Goal: Task Accomplishment & Management: Use online tool/utility

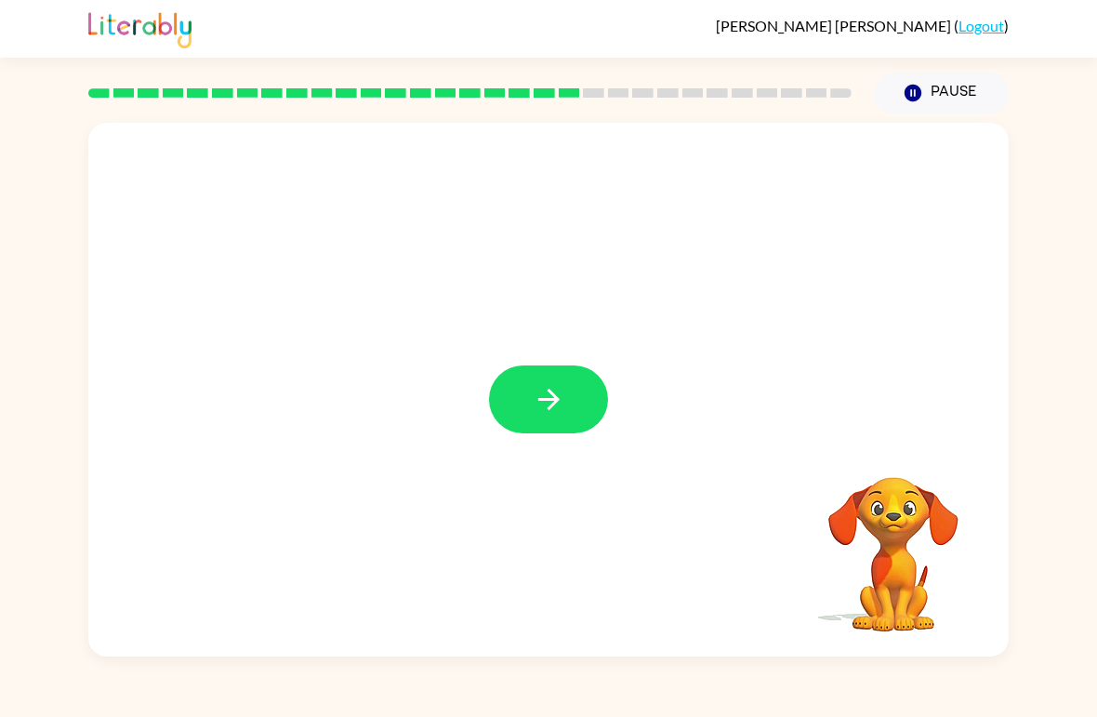
click at [560, 395] on icon "button" at bounding box center [549, 399] width 33 height 33
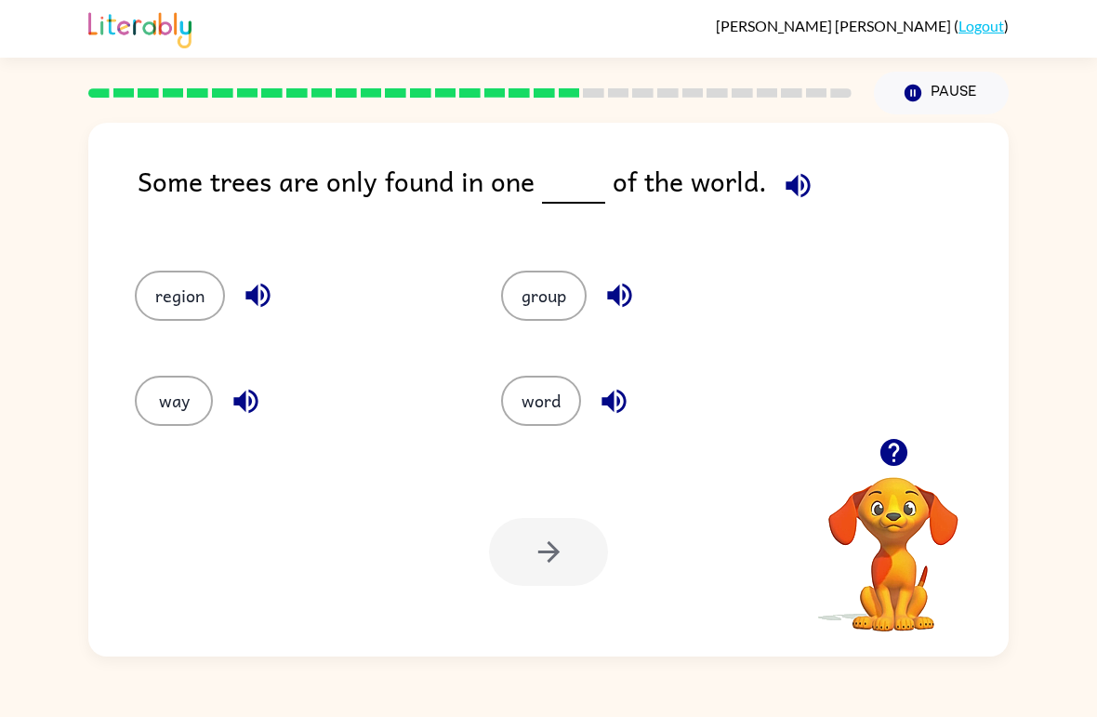
click at [559, 555] on div at bounding box center [548, 552] width 119 height 68
click at [530, 417] on button "word" at bounding box center [541, 401] width 80 height 50
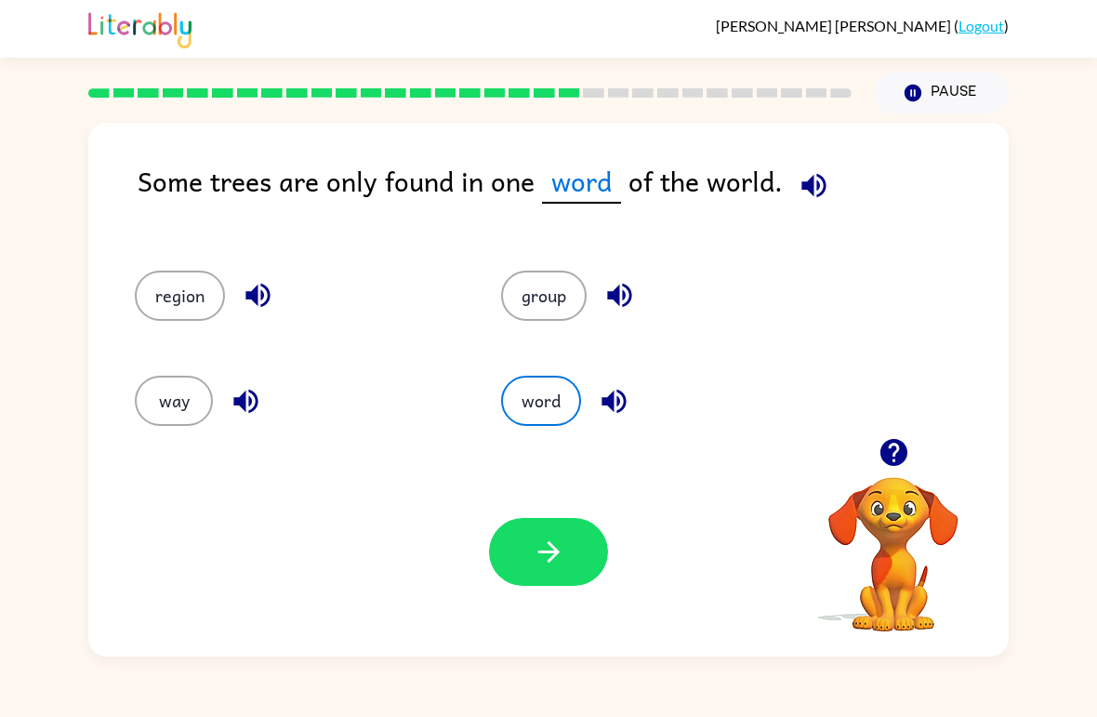
click at [566, 568] on button "button" at bounding box center [548, 552] width 119 height 68
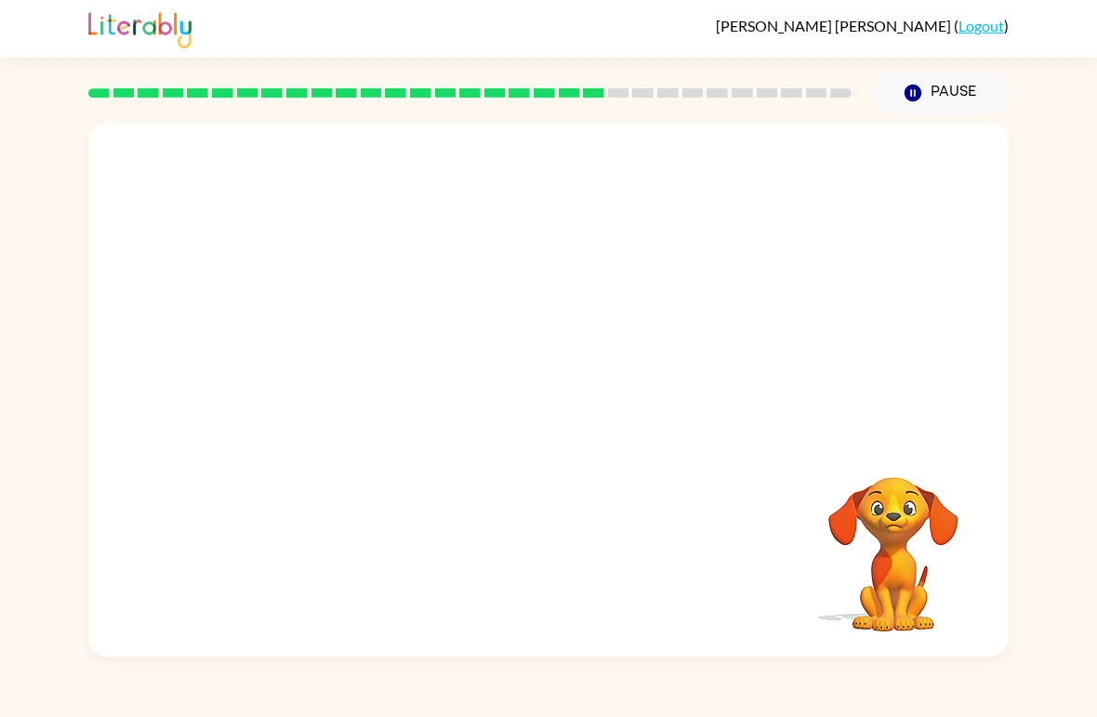
click at [655, 287] on video "Your browser must support playing .mp4 files to use Literably. Please try using…" at bounding box center [548, 280] width 920 height 315
click at [669, 289] on video "Your browser must support playing .mp4 files to use Literably. Please try using…" at bounding box center [548, 280] width 920 height 315
click at [668, 288] on video "Your browser must support playing .mp4 files to use Literably. Please try using…" at bounding box center [548, 280] width 920 height 315
click at [802, 366] on video "Your browser must support playing .mp4 files to use Literably. Please try using…" at bounding box center [548, 280] width 920 height 315
click at [855, 337] on video "Your browser must support playing .mp4 files to use Literably. Please try using…" at bounding box center [548, 280] width 920 height 315
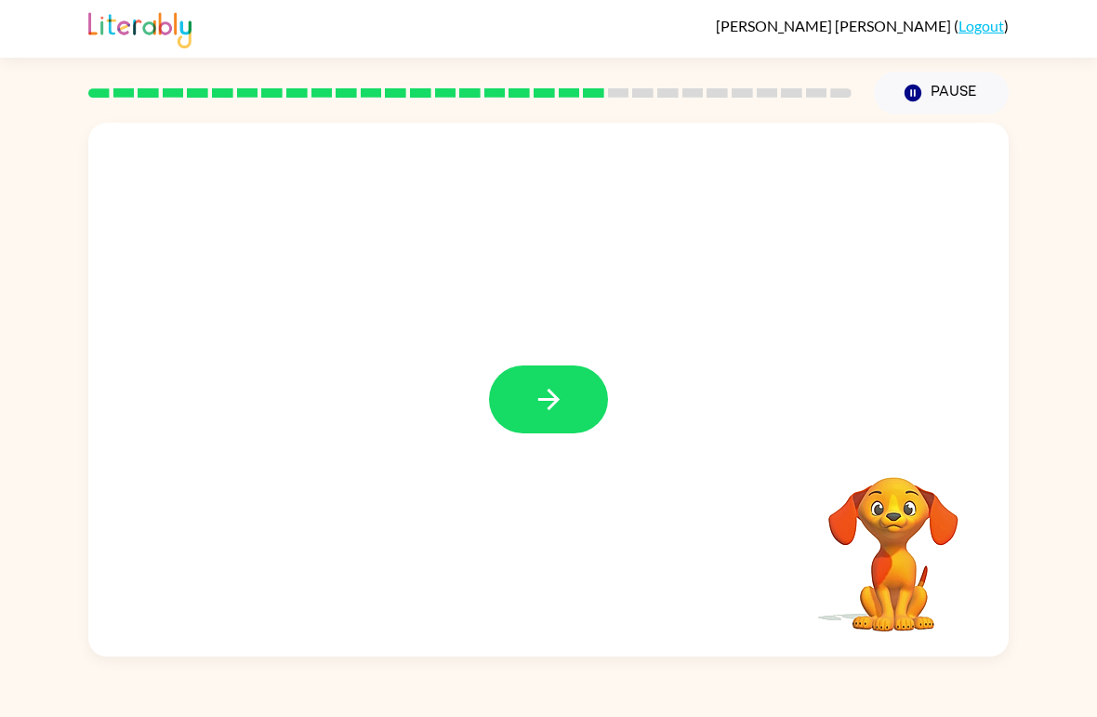
click at [540, 354] on div at bounding box center [548, 390] width 920 height 534
click at [536, 432] on button "button" at bounding box center [548, 399] width 119 height 68
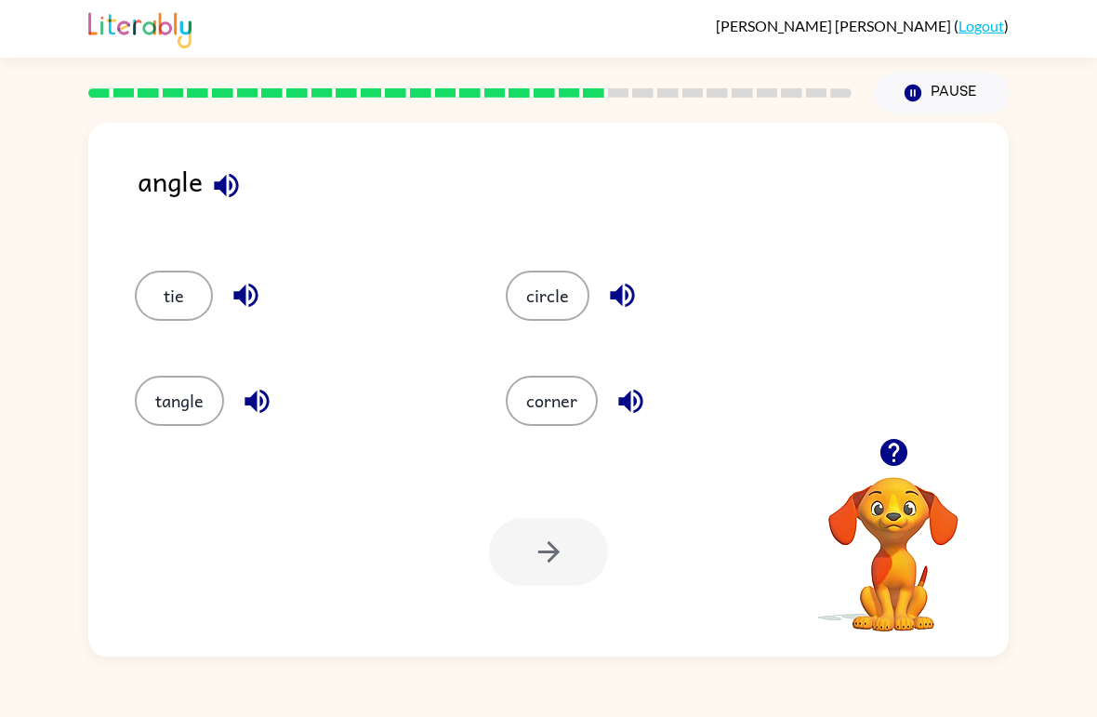
click at [573, 398] on button "corner" at bounding box center [552, 401] width 92 height 50
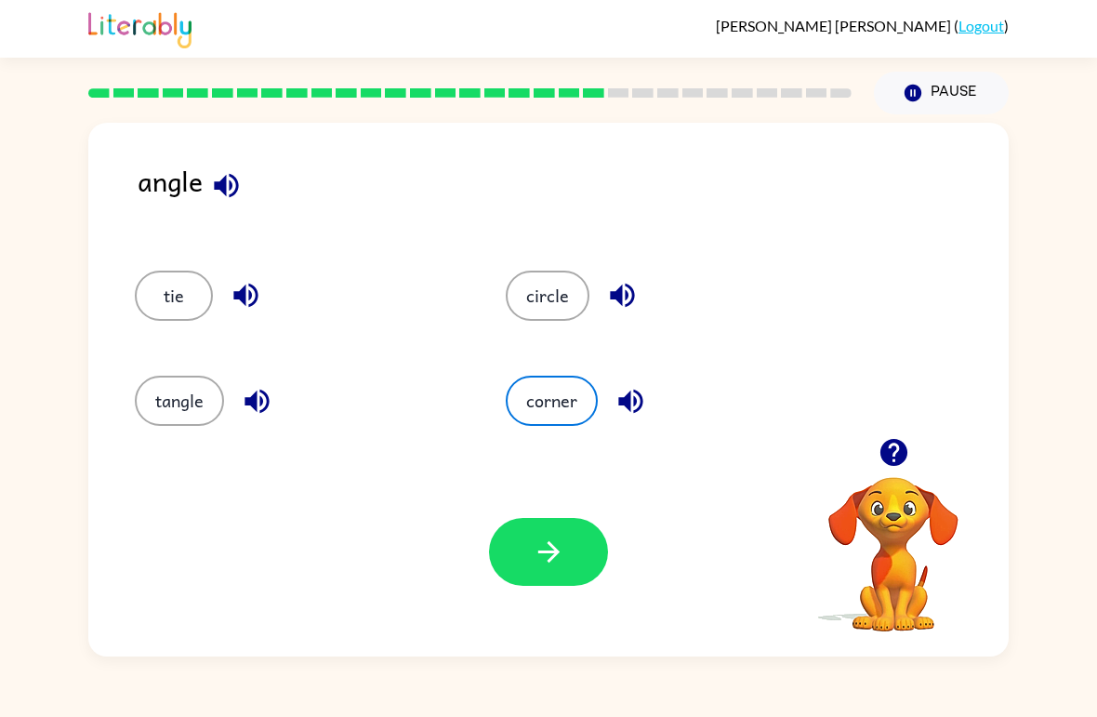
click at [175, 411] on button "tangle" at bounding box center [179, 401] width 89 height 50
click at [527, 553] on button "button" at bounding box center [548, 552] width 119 height 68
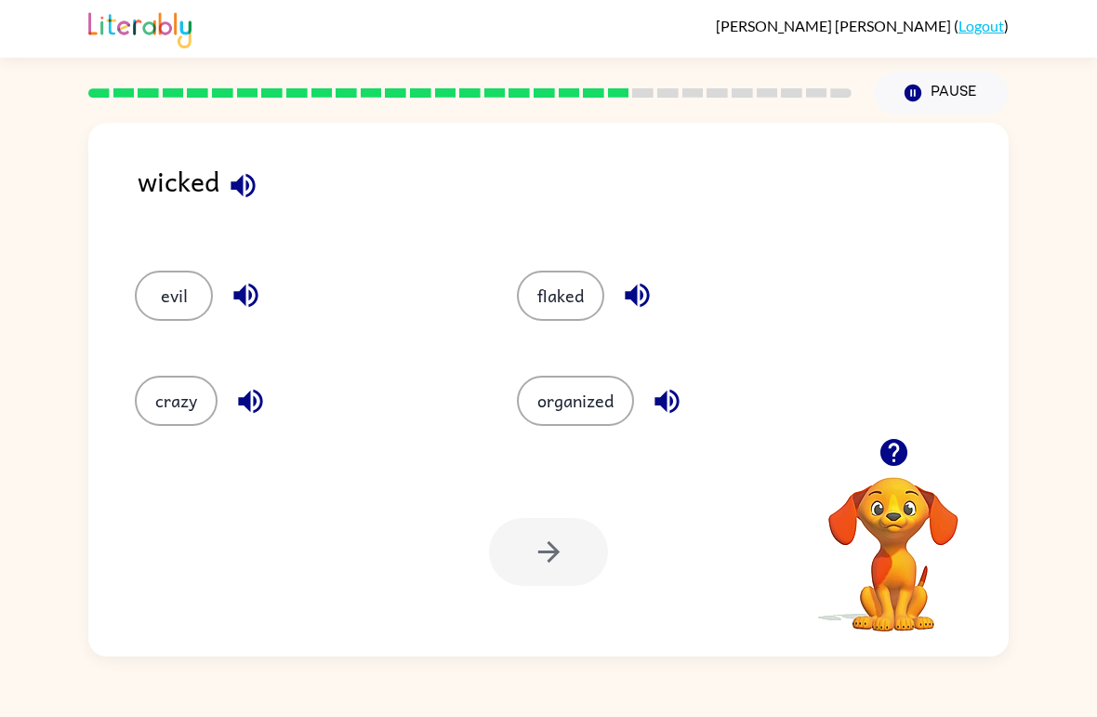
click at [588, 294] on button "flaked" at bounding box center [560, 296] width 87 height 50
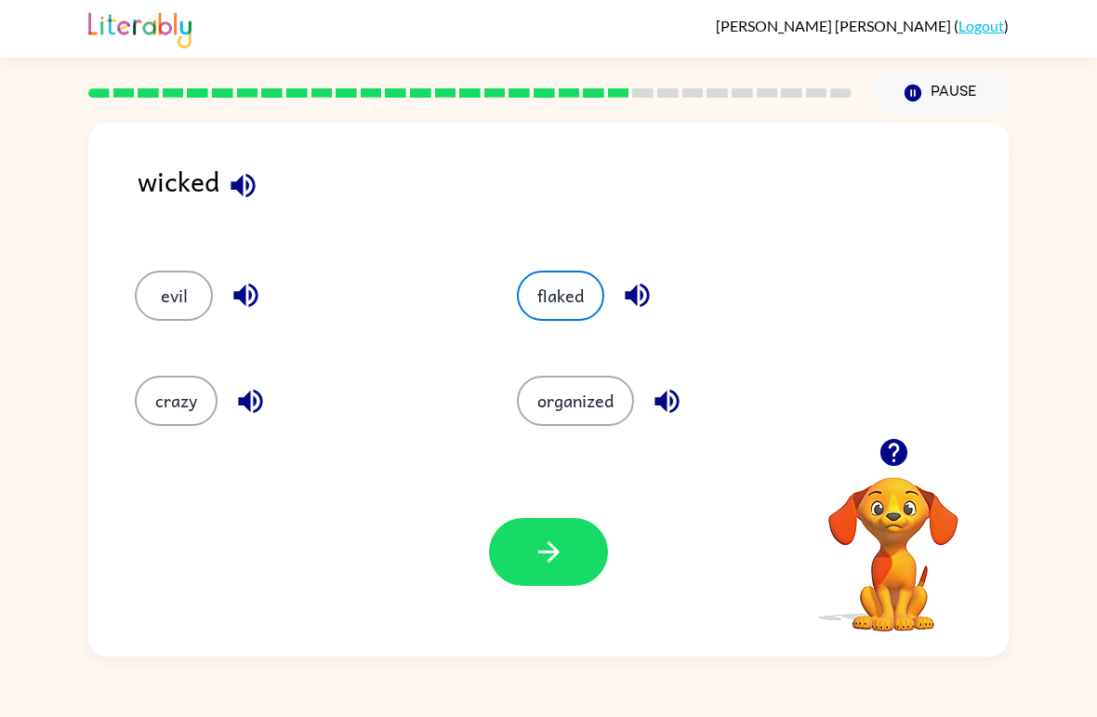
click at [591, 544] on button "button" at bounding box center [548, 552] width 119 height 68
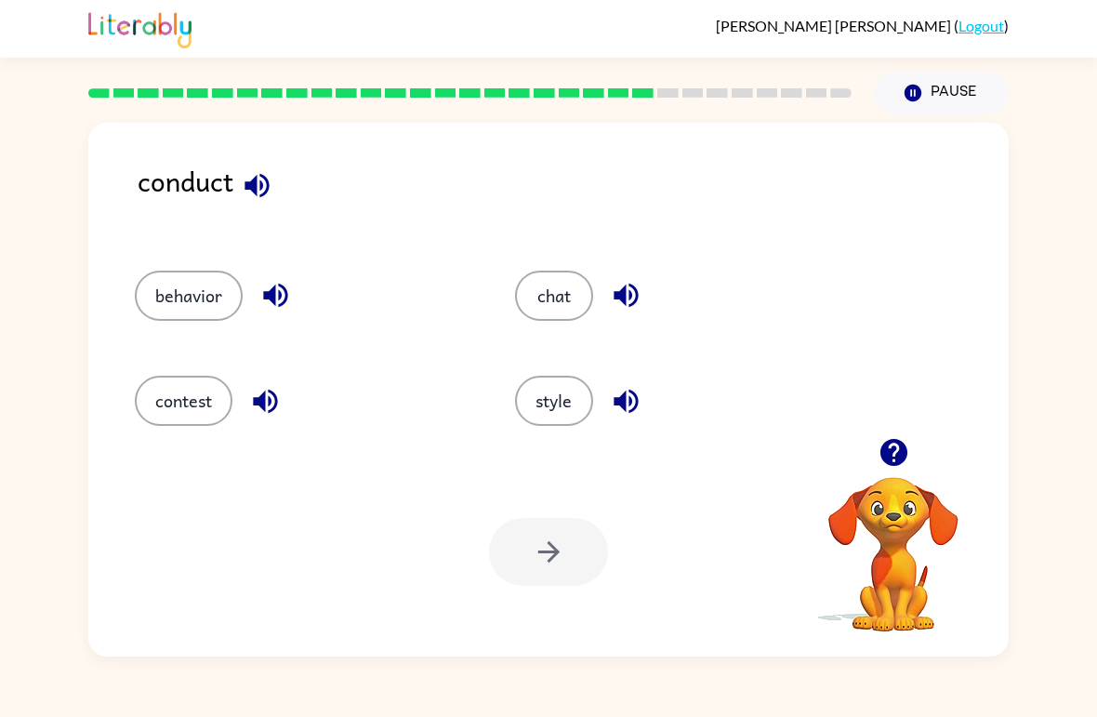
click at [180, 415] on button "contest" at bounding box center [184, 401] width 98 height 50
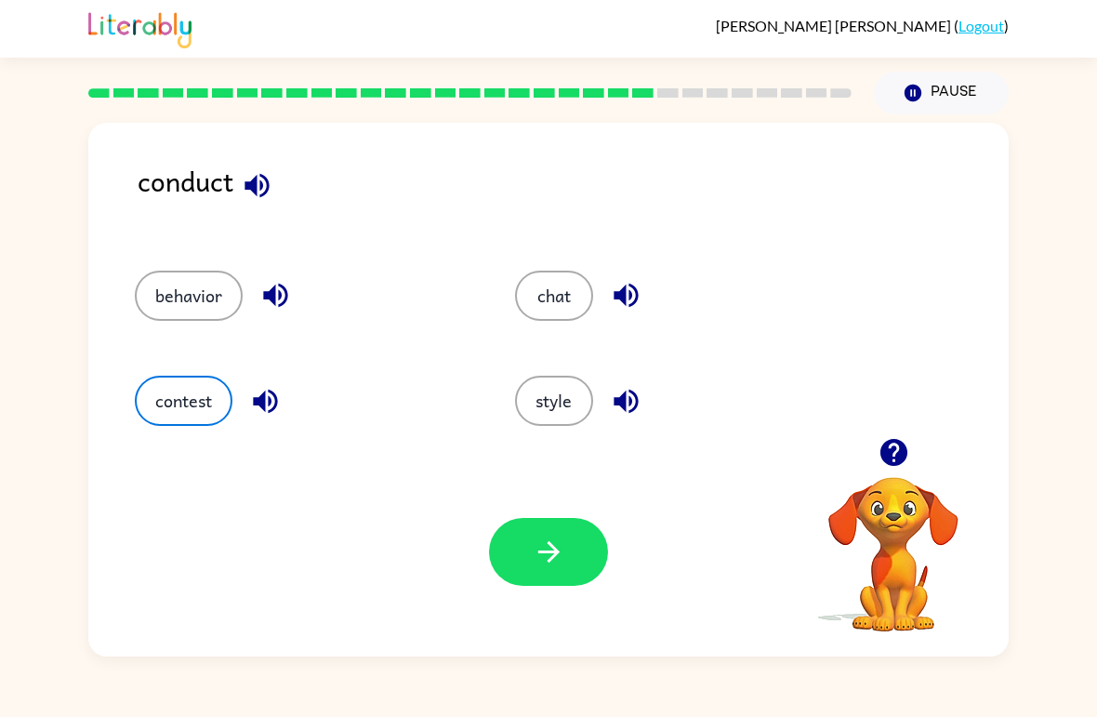
click at [536, 568] on icon "button" at bounding box center [549, 552] width 33 height 33
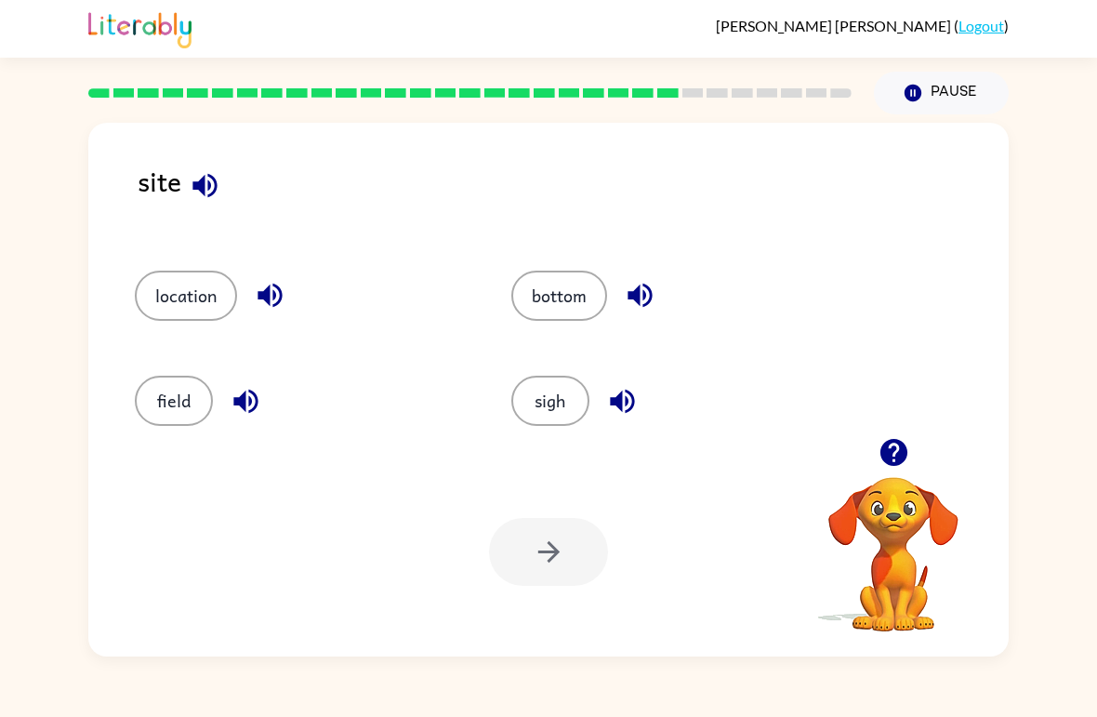
click at [162, 393] on button "field" at bounding box center [174, 401] width 78 height 50
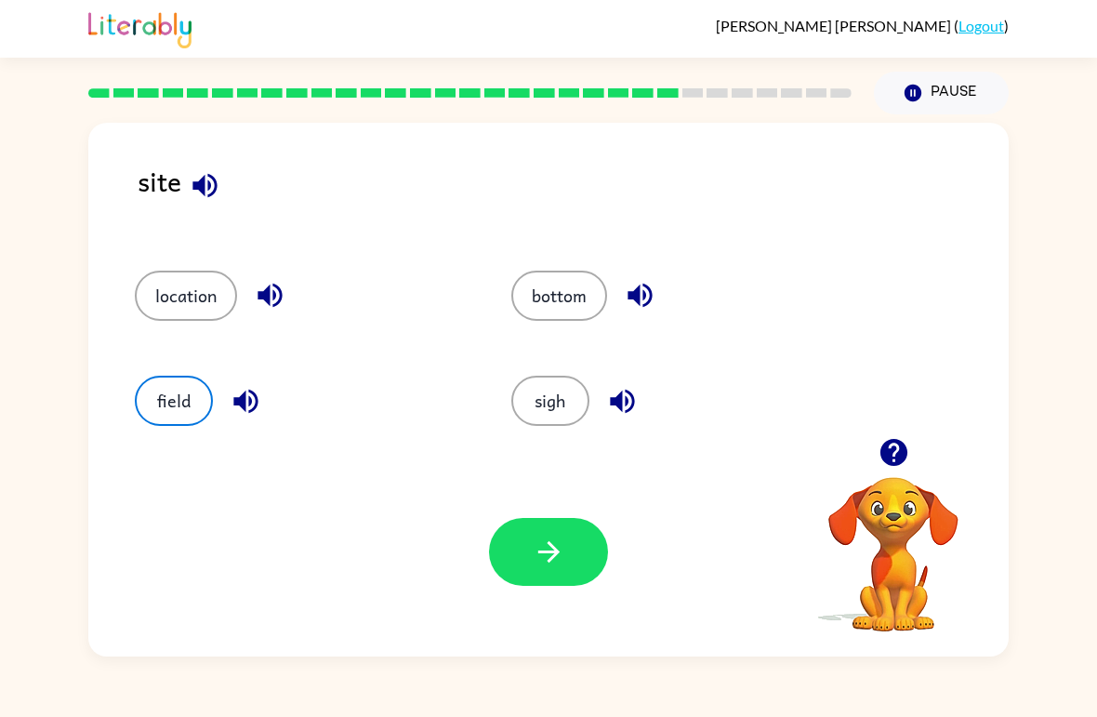
click at [542, 562] on icon "button" at bounding box center [549, 552] width 33 height 33
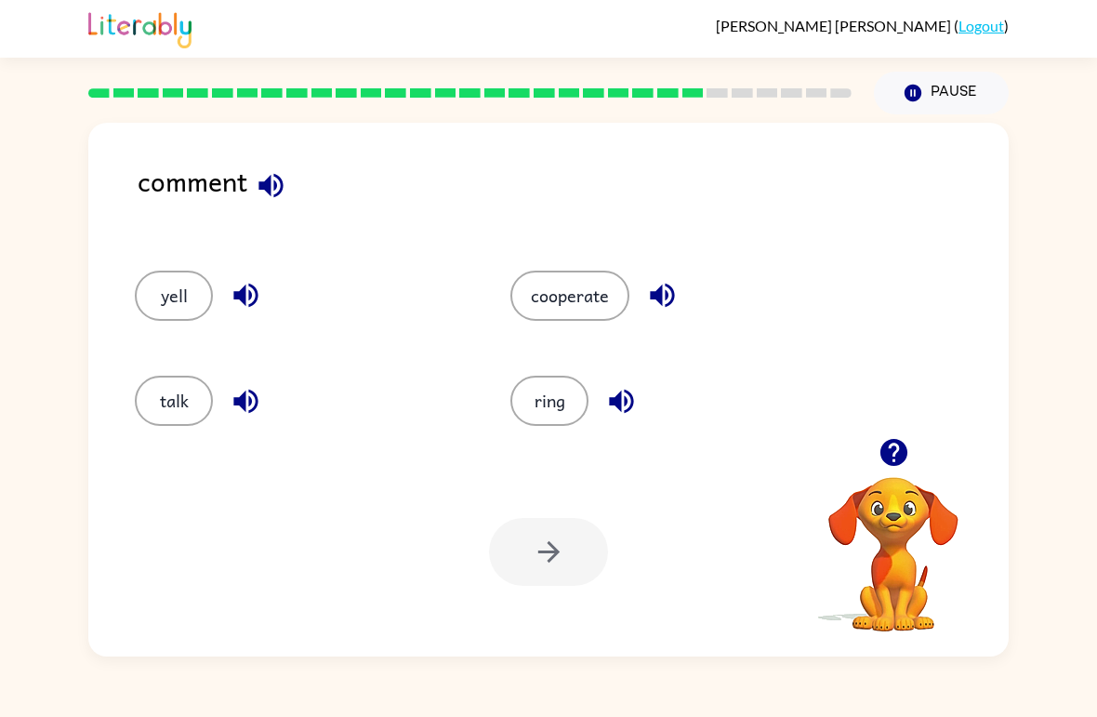
click at [171, 391] on button "talk" at bounding box center [174, 401] width 78 height 50
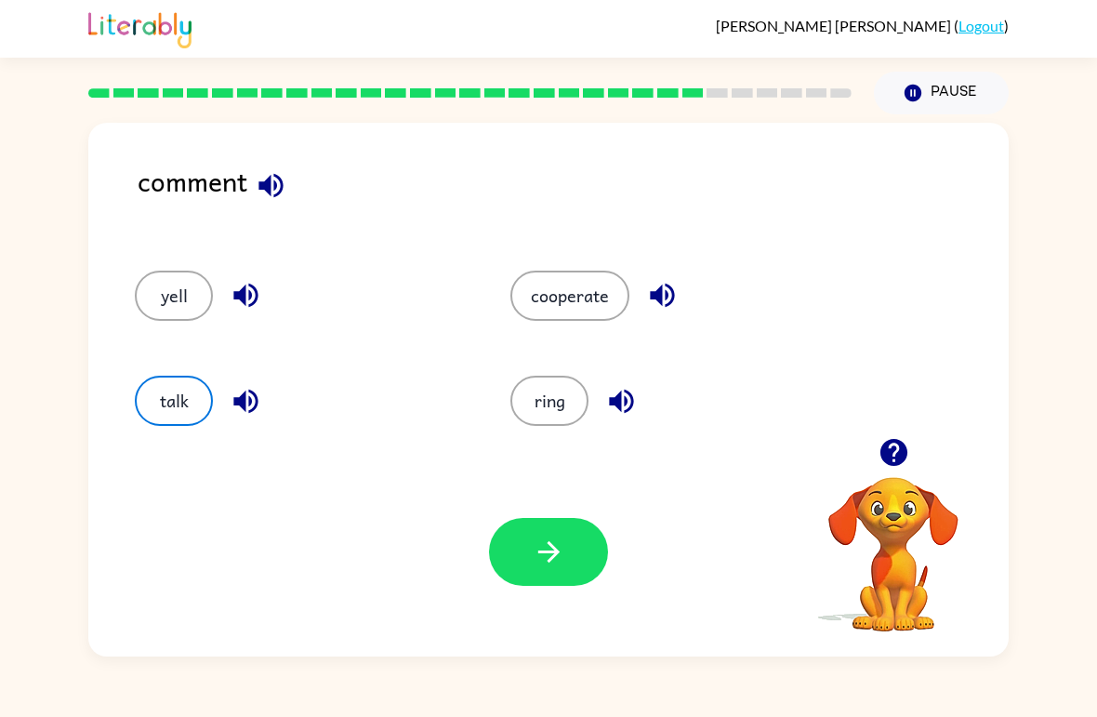
click at [536, 559] on icon "button" at bounding box center [549, 552] width 33 height 33
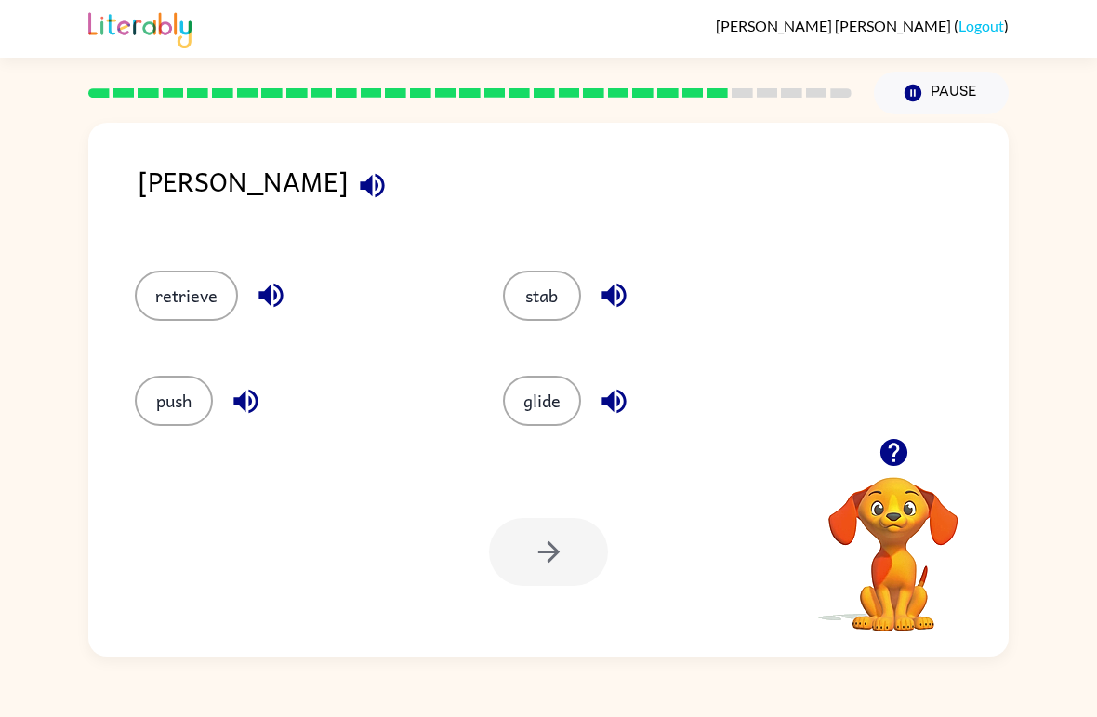
click at [191, 399] on button "push" at bounding box center [174, 401] width 78 height 50
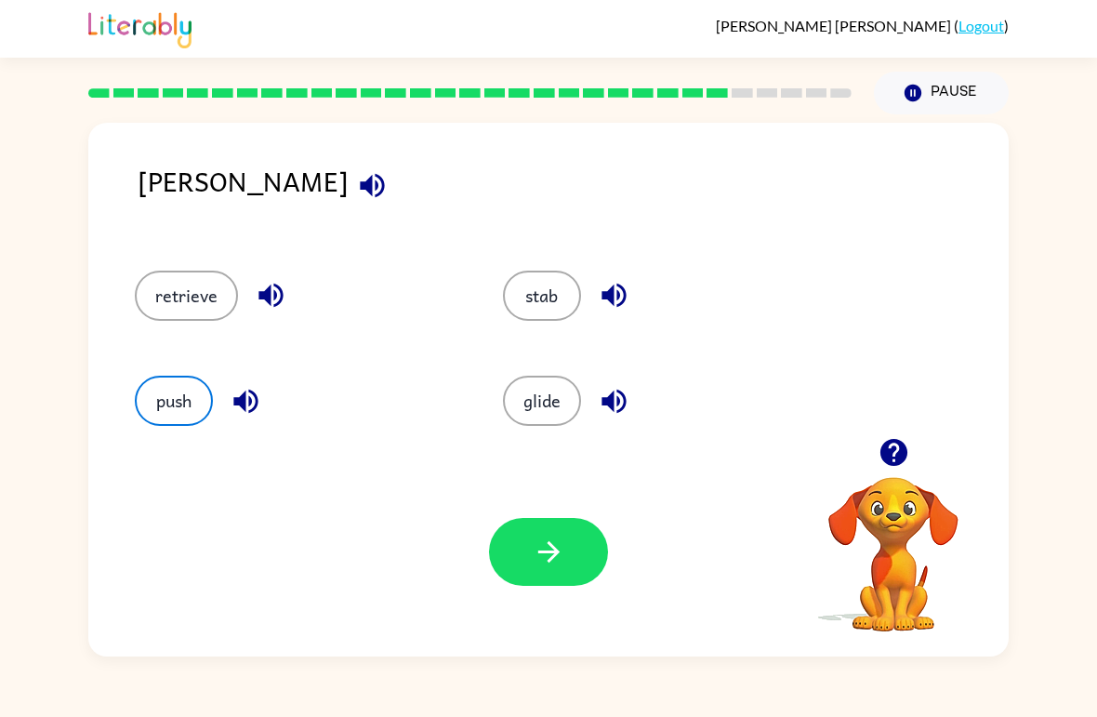
click at [158, 301] on button "retrieve" at bounding box center [186, 296] width 103 height 50
click at [520, 523] on button "button" at bounding box center [548, 552] width 119 height 68
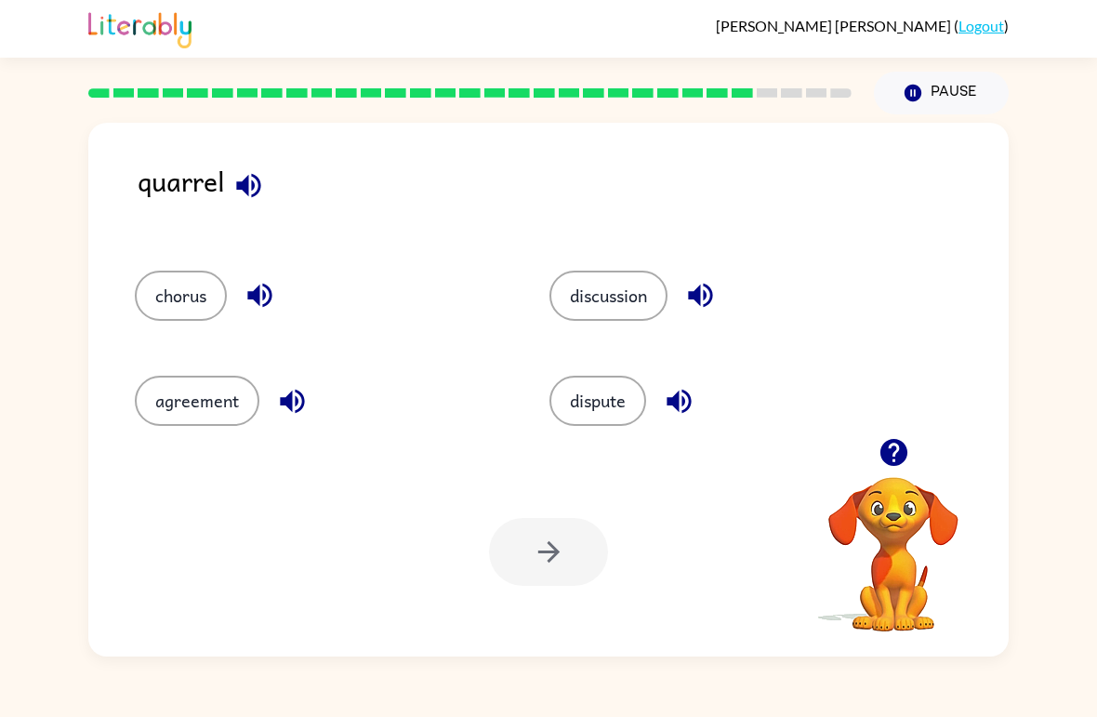
click at [660, 331] on div "discussion" at bounding box center [721, 287] width 415 height 105
click at [188, 417] on button "agreement" at bounding box center [197, 401] width 125 height 50
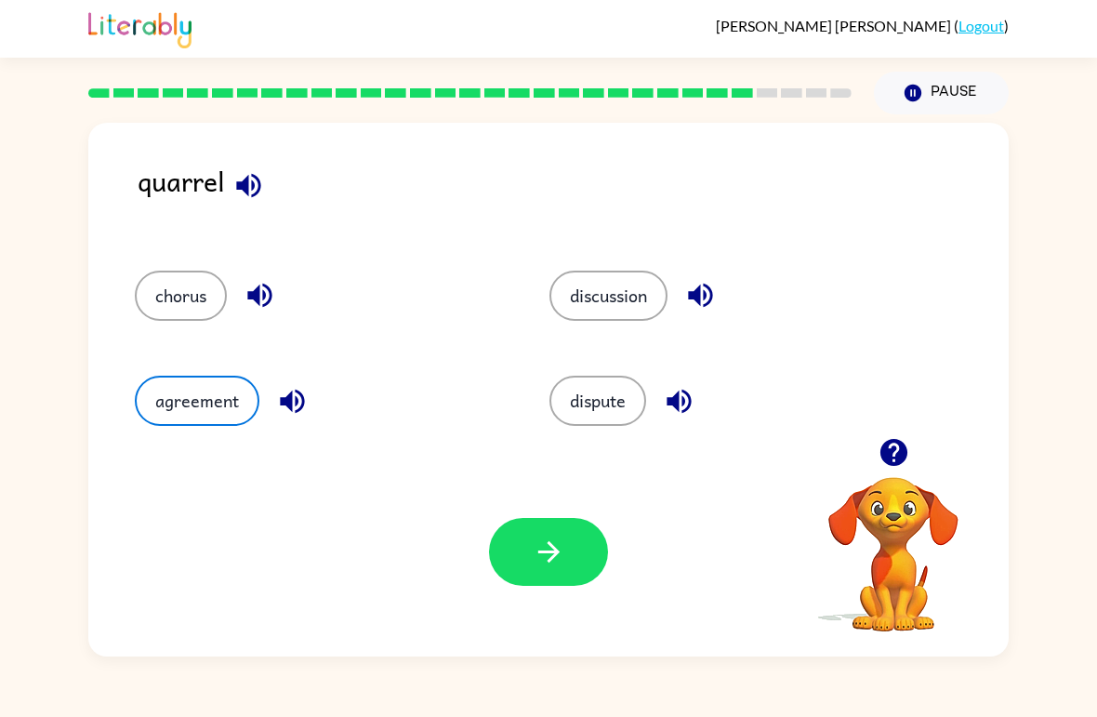
click at [544, 555] on icon "button" at bounding box center [549, 552] width 33 height 33
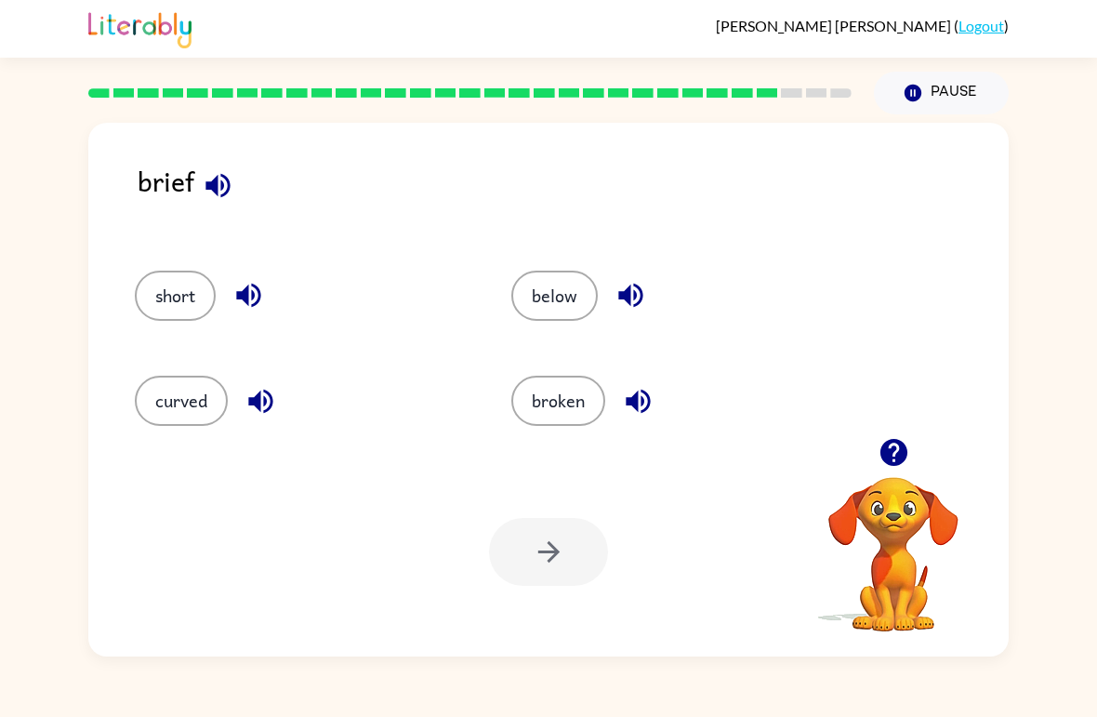
click at [563, 425] on button "broken" at bounding box center [558, 401] width 94 height 50
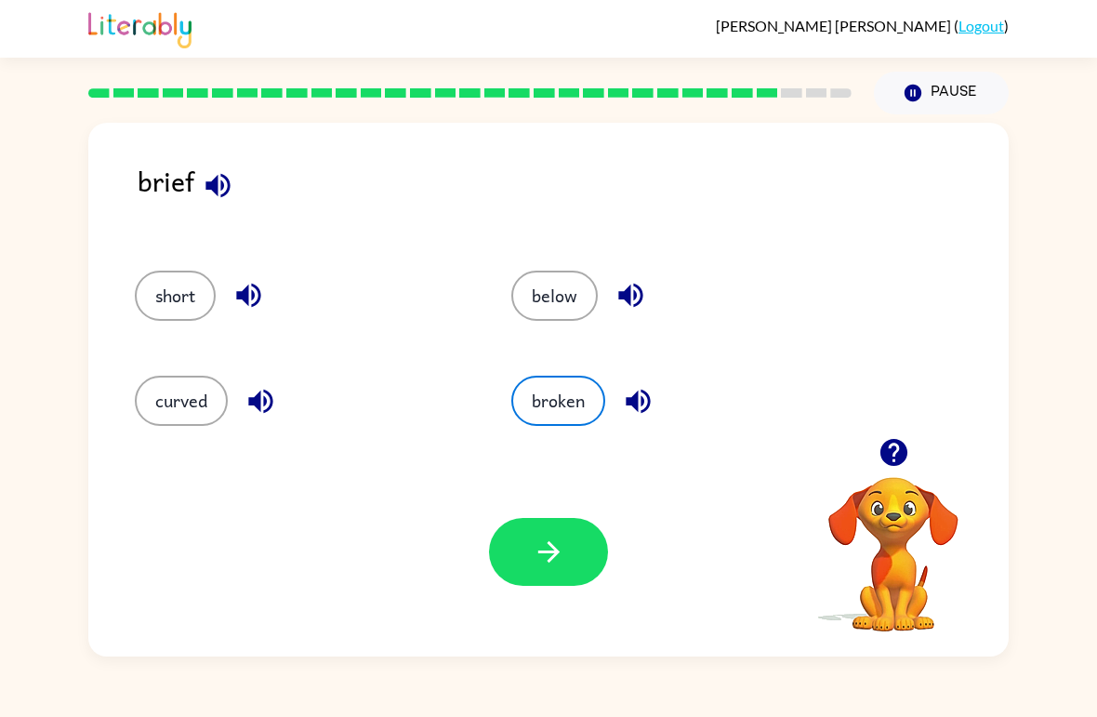
click at [541, 586] on button "button" at bounding box center [548, 552] width 119 height 68
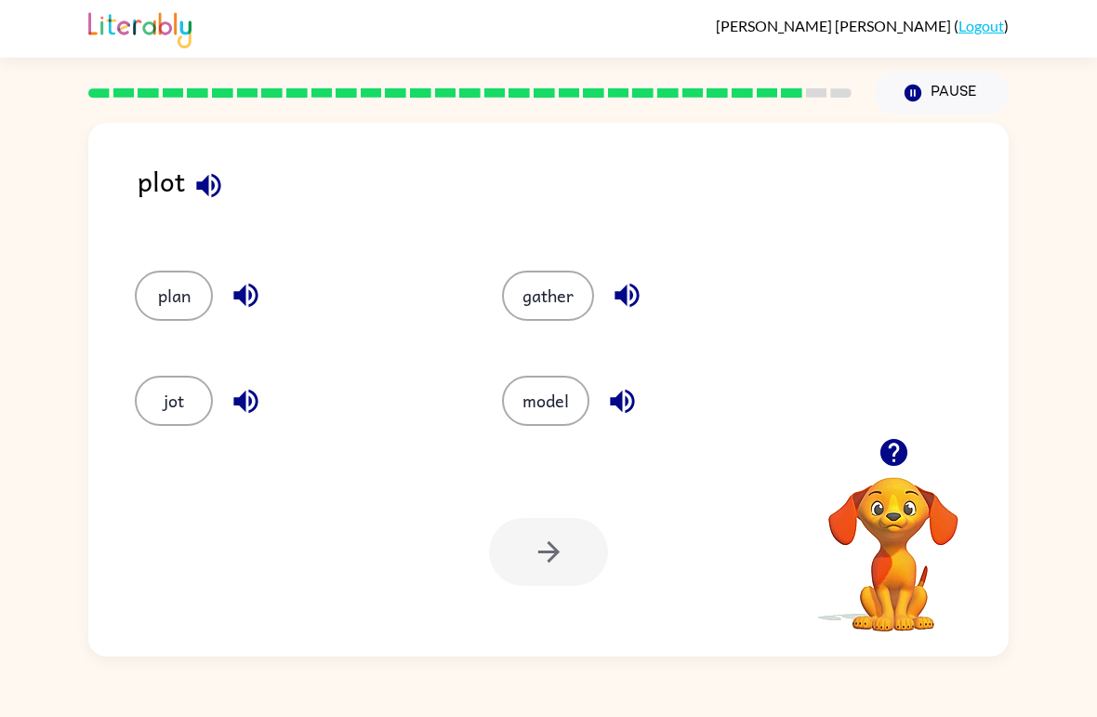
click at [526, 391] on button "model" at bounding box center [545, 401] width 87 height 50
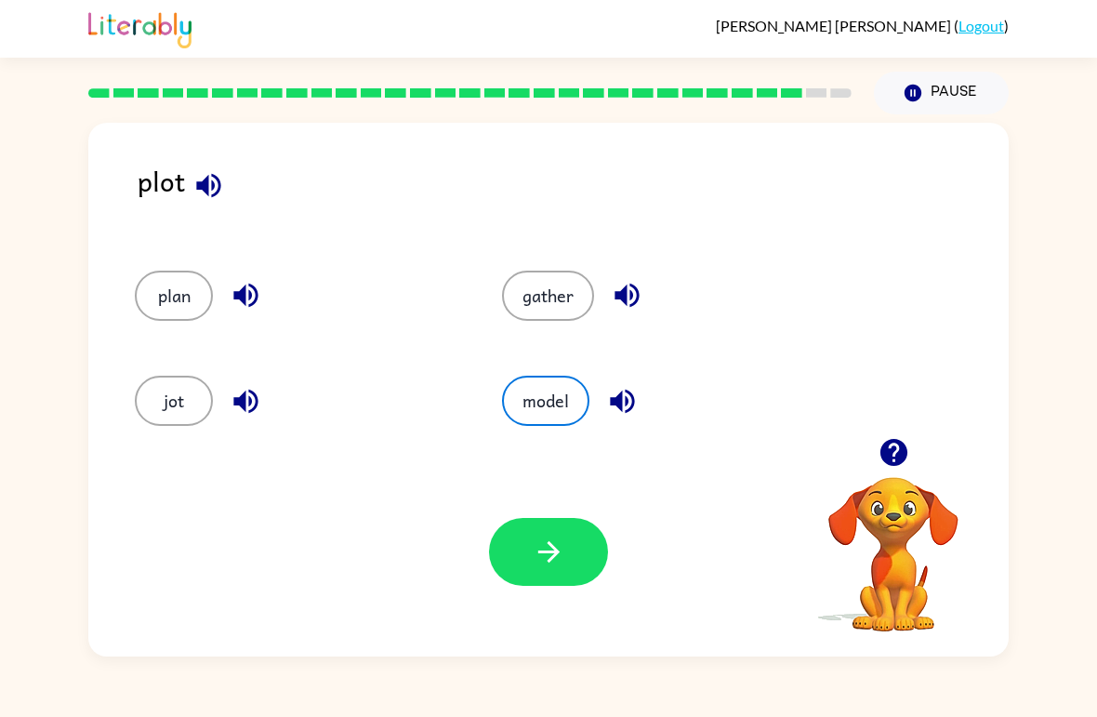
click at [536, 553] on icon "button" at bounding box center [549, 552] width 33 height 33
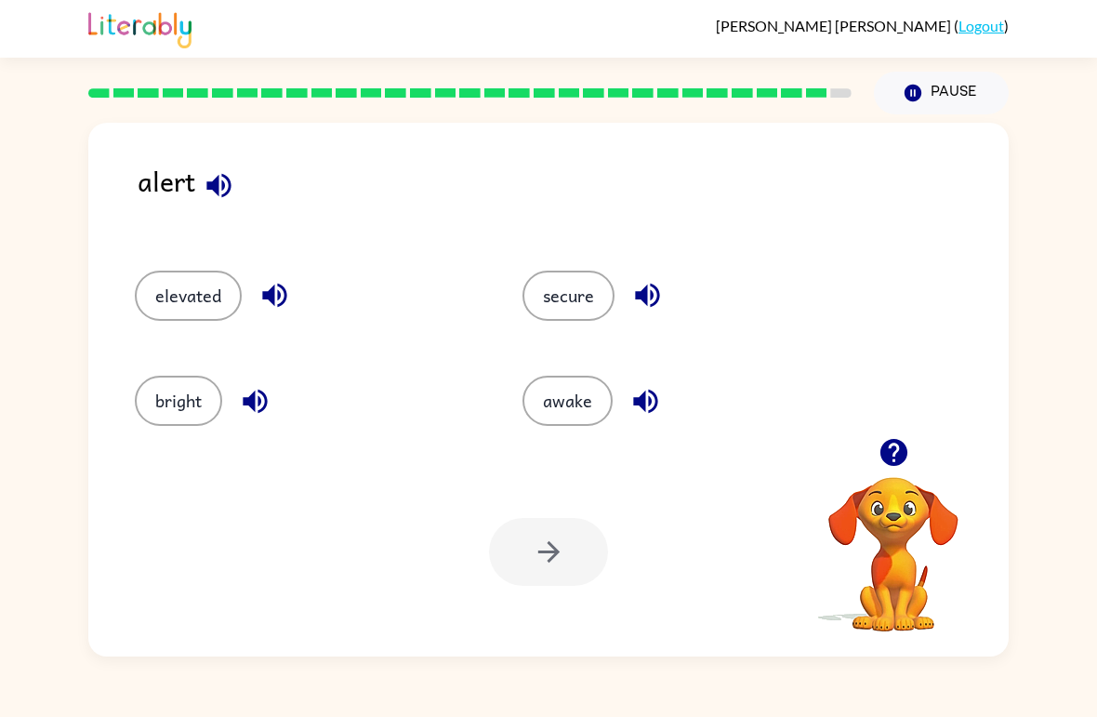
click at [575, 372] on div "awake" at bounding box center [681, 392] width 388 height 105
click at [46, 228] on div "alert elevated secure bright awake Your browser must support playing .mp4 files…" at bounding box center [548, 385] width 1097 height 542
click at [557, 409] on button "awake" at bounding box center [568, 401] width 90 height 50
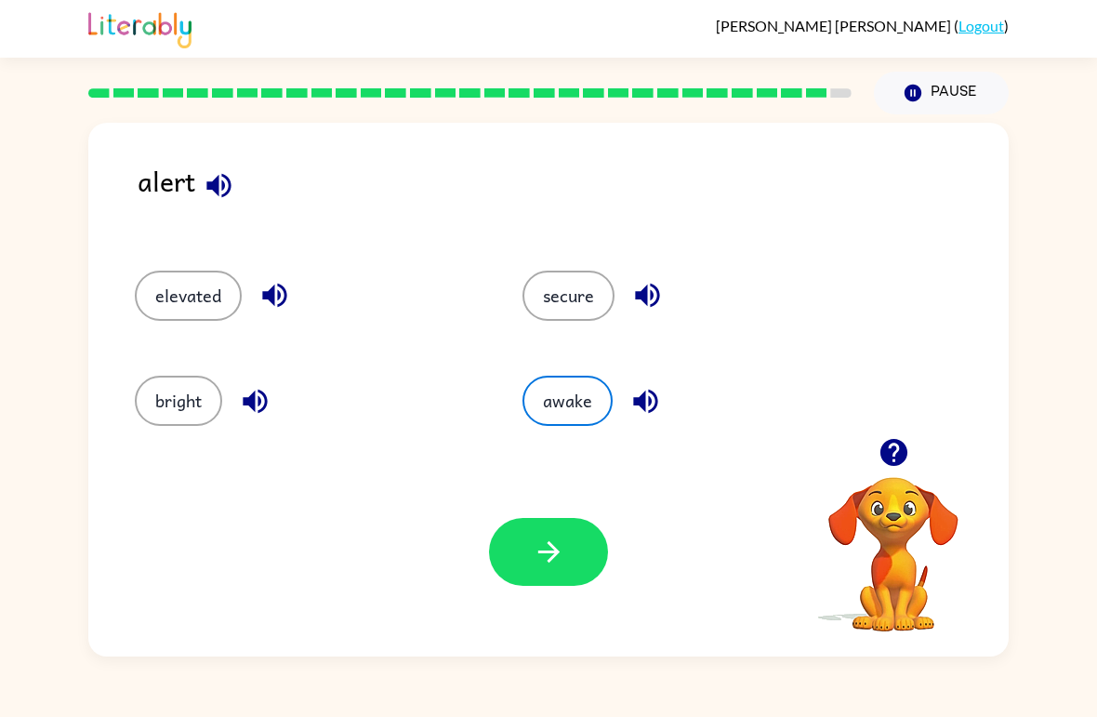
click at [555, 563] on icon "button" at bounding box center [549, 552] width 33 height 33
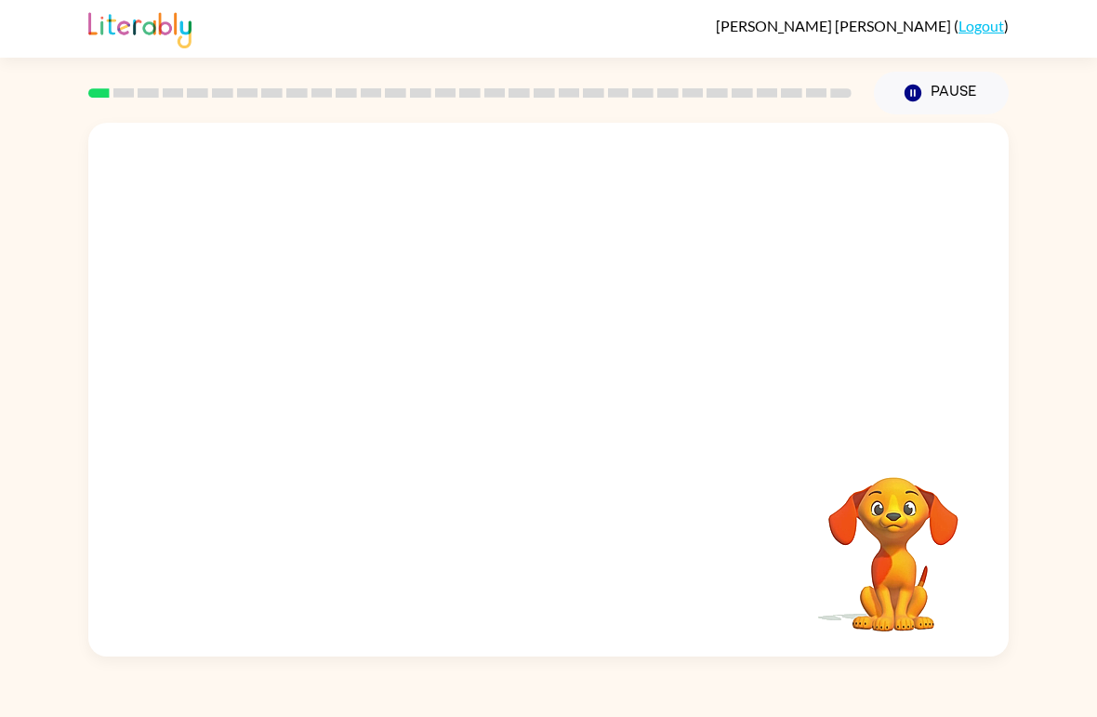
click at [924, 93] on button "Pause Pause" at bounding box center [941, 93] width 135 height 43
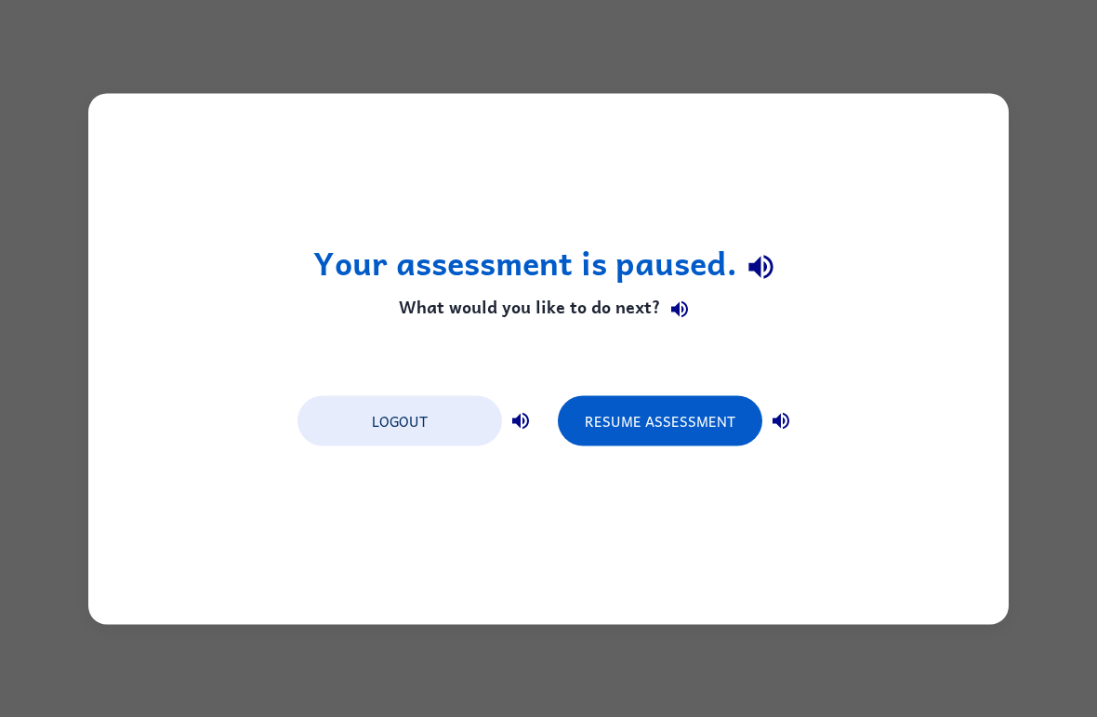
click at [638, 426] on button "Resume Assessment" at bounding box center [660, 420] width 205 height 50
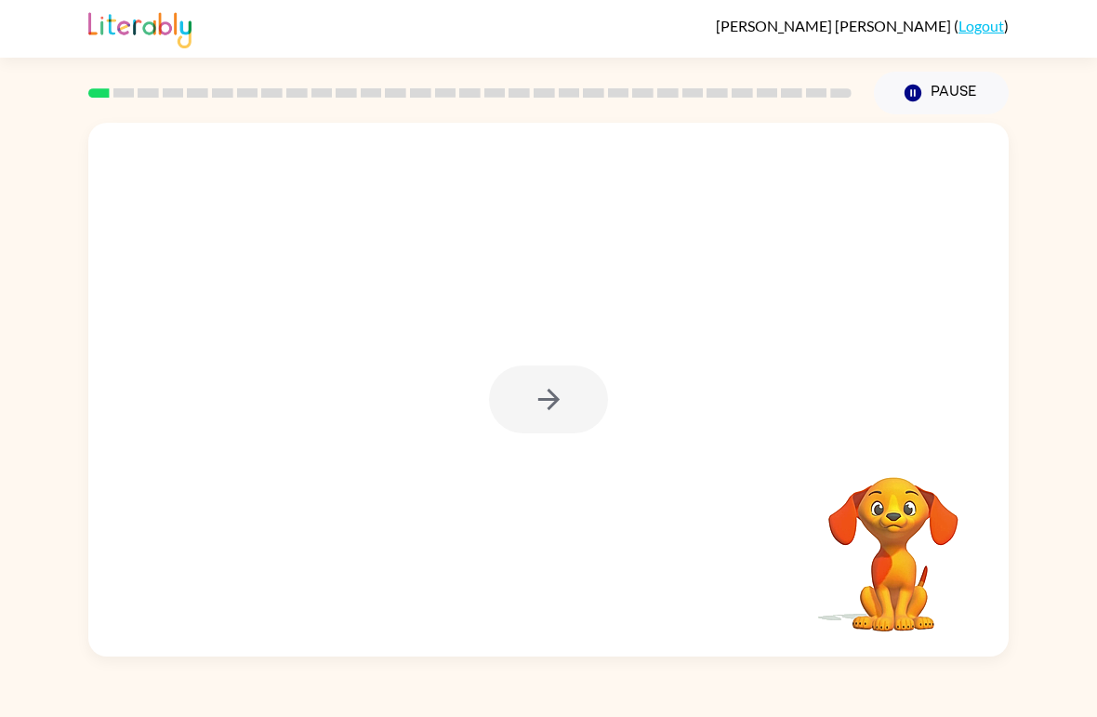
click at [920, 82] on button "Pause Pause" at bounding box center [941, 93] width 135 height 43
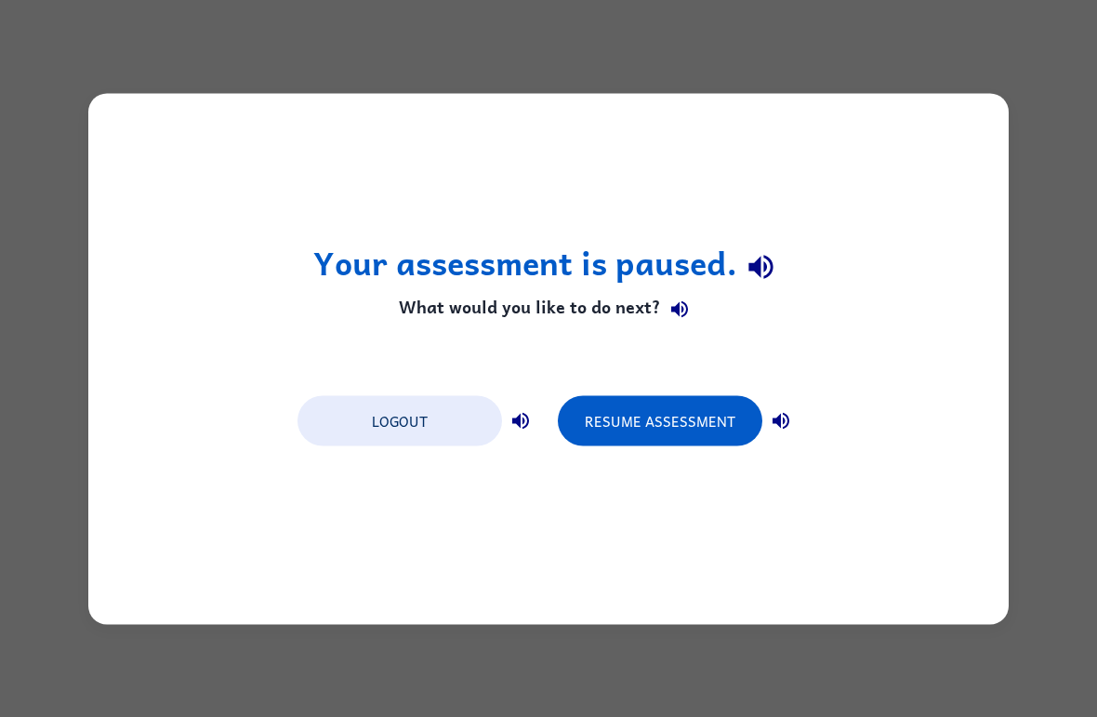
click at [367, 424] on button "Logout" at bounding box center [400, 420] width 205 height 50
